Goal: Connect with others: Establish contact or relationships with other users

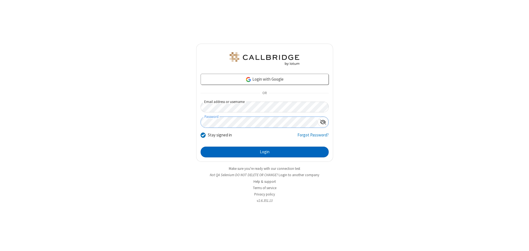
click at [264, 152] on button "Login" at bounding box center [265, 152] width 128 height 11
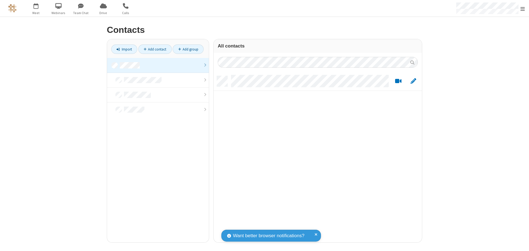
scroll to position [167, 204]
click at [158, 65] on link at bounding box center [158, 65] width 102 height 15
click at [155, 49] on link "Add contact" at bounding box center [154, 49] width 33 height 9
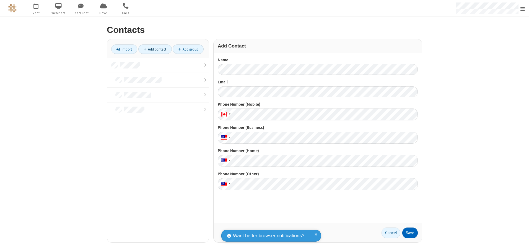
click at [410, 233] on button "Save" at bounding box center [409, 233] width 15 height 11
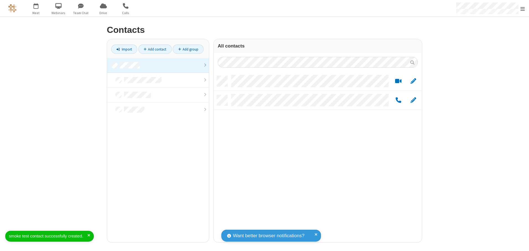
scroll to position [167, 204]
click at [155, 49] on link "Add contact" at bounding box center [154, 49] width 33 height 9
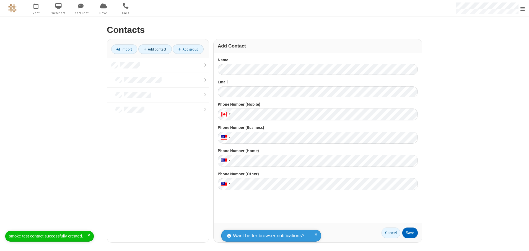
click at [410, 233] on button "Save" at bounding box center [409, 233] width 15 height 11
